Goal: Find specific page/section: Find specific page/section

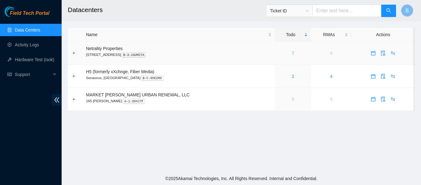
click at [292, 53] on link "7" at bounding box center [293, 53] width 2 height 5
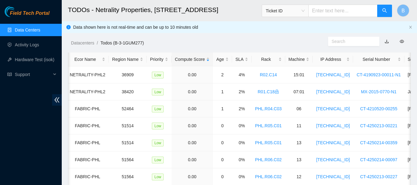
click at [29, 30] on link "Data Centers" at bounding box center [27, 29] width 25 height 5
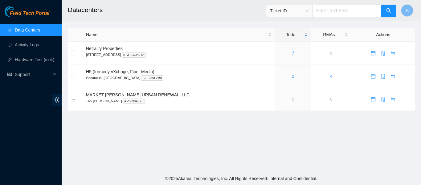
click at [125, 148] on main "Datacenters Ticket ID B Name Todo RMAs Actions Netrality Properties [STREET_ADD…" at bounding box center [242, 86] width 360 height 172
